Goal: Navigation & Orientation: Understand site structure

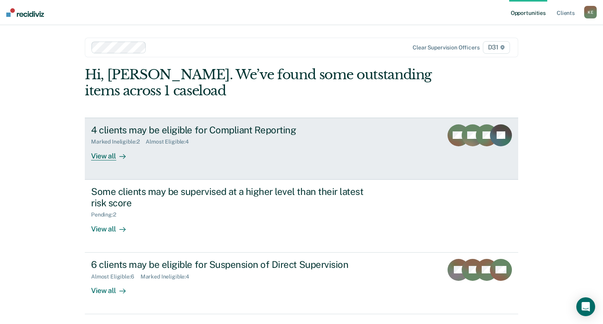
click at [93, 155] on div "View all" at bounding box center [113, 152] width 44 height 15
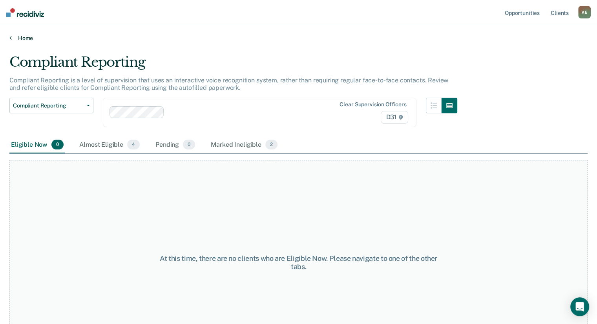
click at [24, 36] on link "Home" at bounding box center [298, 38] width 578 height 7
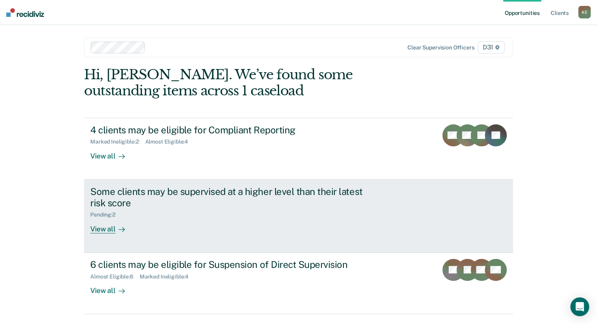
click at [108, 228] on div "View all" at bounding box center [112, 225] width 44 height 15
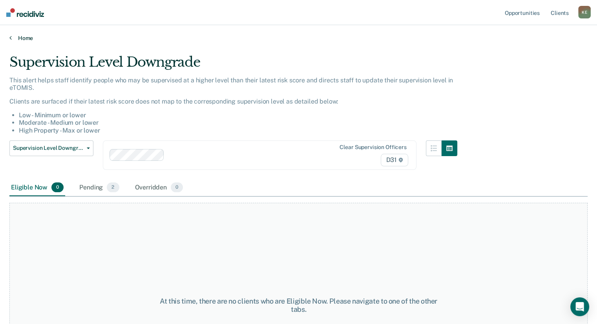
click at [16, 39] on link "Home" at bounding box center [298, 38] width 578 height 7
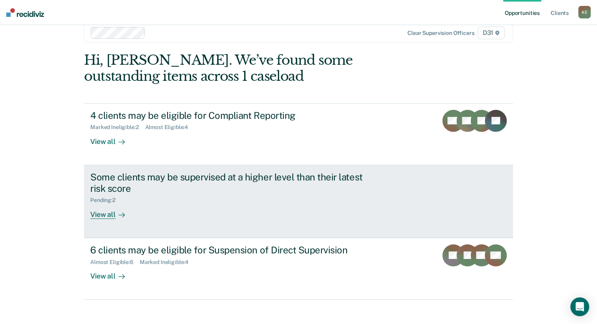
scroll to position [21, 0]
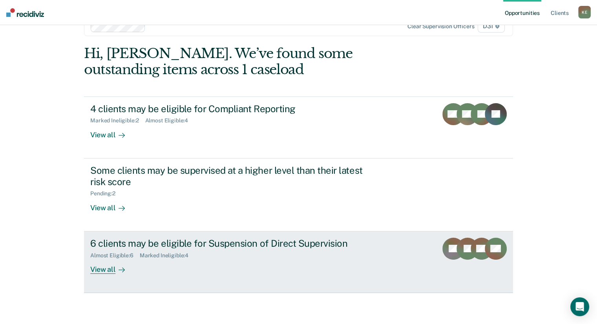
click at [111, 265] on div "View all" at bounding box center [112, 266] width 44 height 15
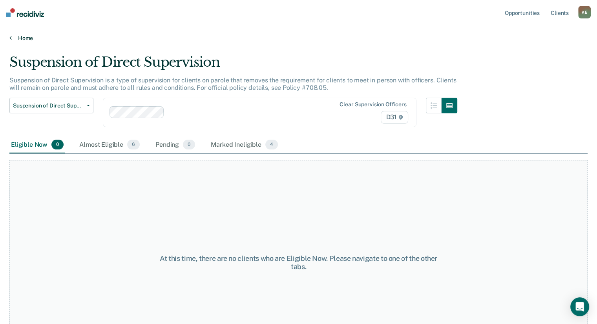
click at [17, 36] on link "Home" at bounding box center [298, 38] width 578 height 7
